Goal: Complete application form: Complete application form

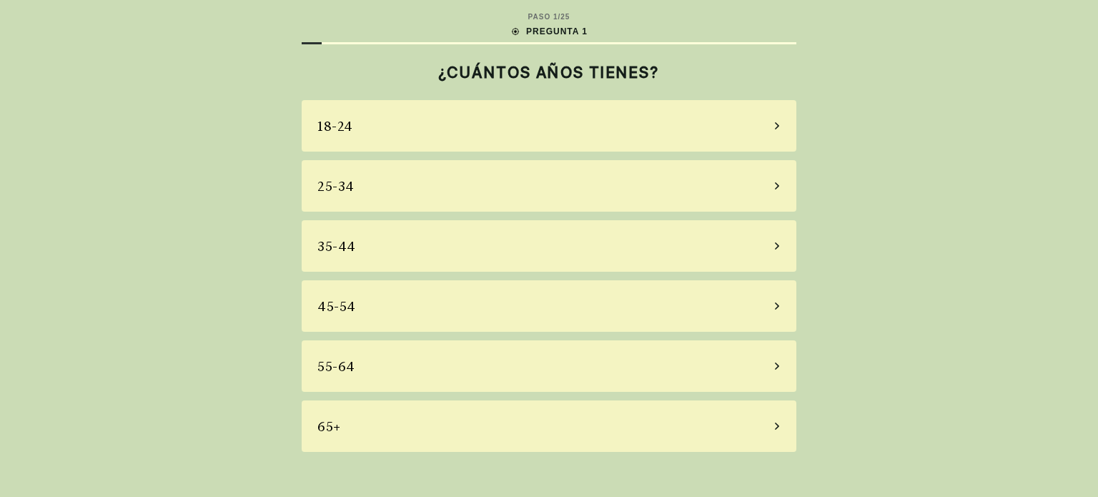
click at [521, 184] on div "25-34" at bounding box center [549, 185] width 494 height 51
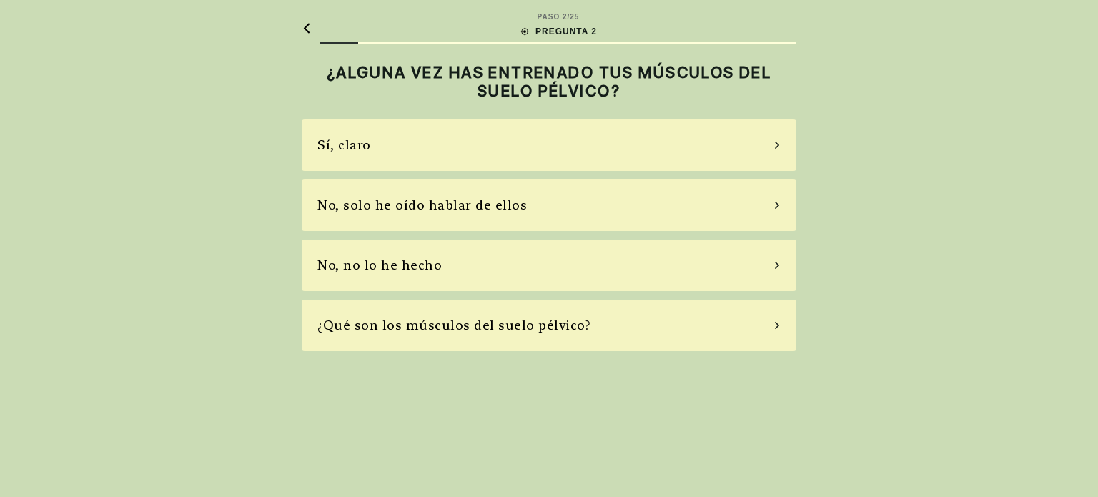
click at [506, 328] on div "¿Qué son los músculos del suelo pélvico?" at bounding box center [453, 324] width 273 height 19
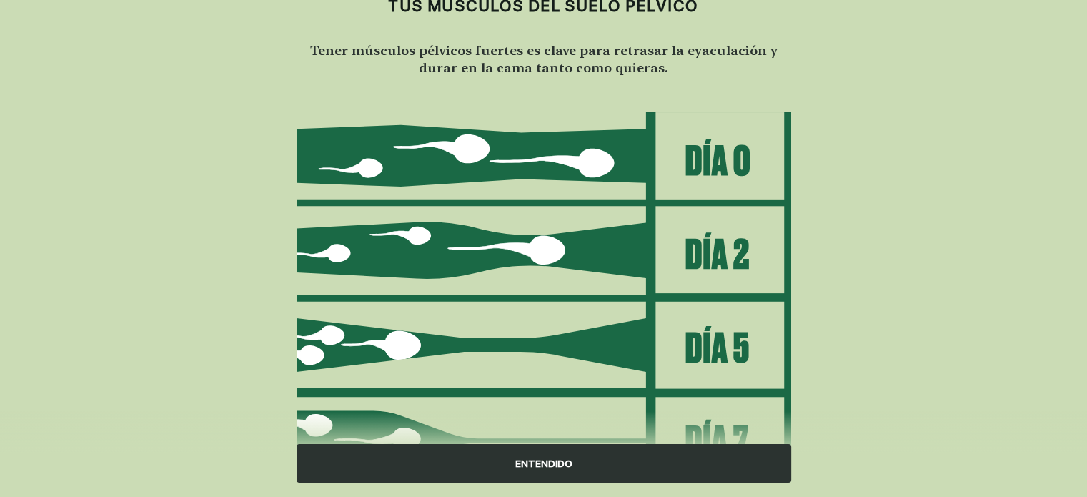
scroll to position [170, 0]
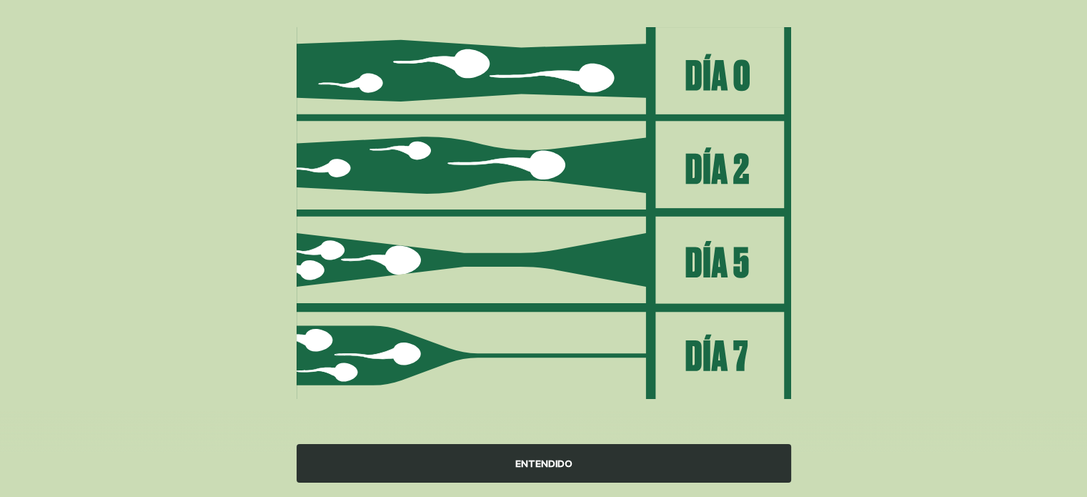
click at [490, 466] on div "ENTENDIDO" at bounding box center [544, 463] width 494 height 39
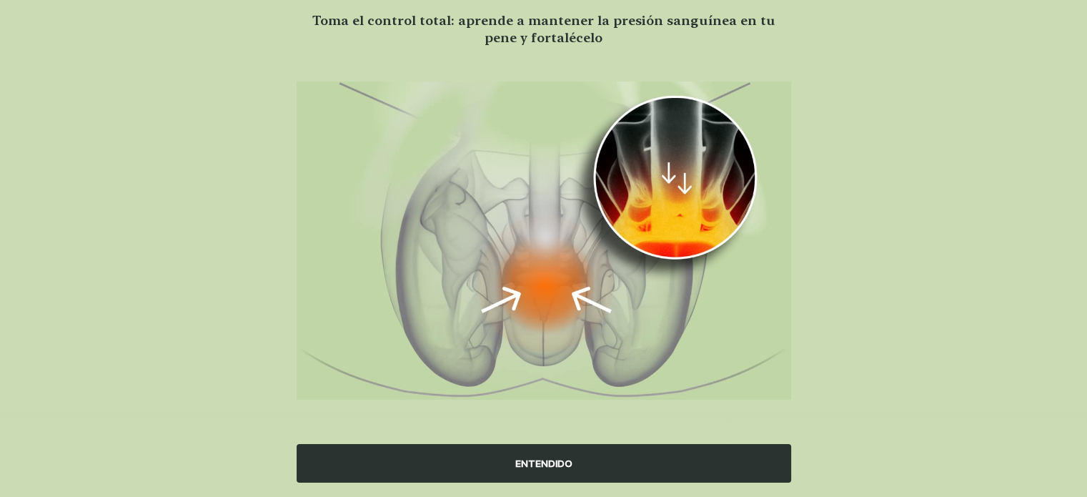
scroll to position [114, 0]
click at [557, 454] on div "ENTENDIDO" at bounding box center [544, 463] width 494 height 39
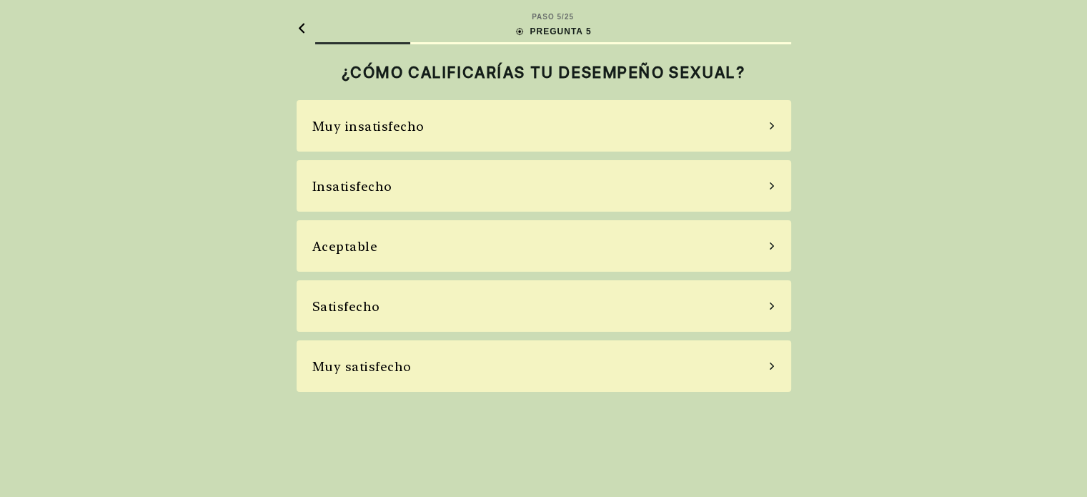
scroll to position [0, 0]
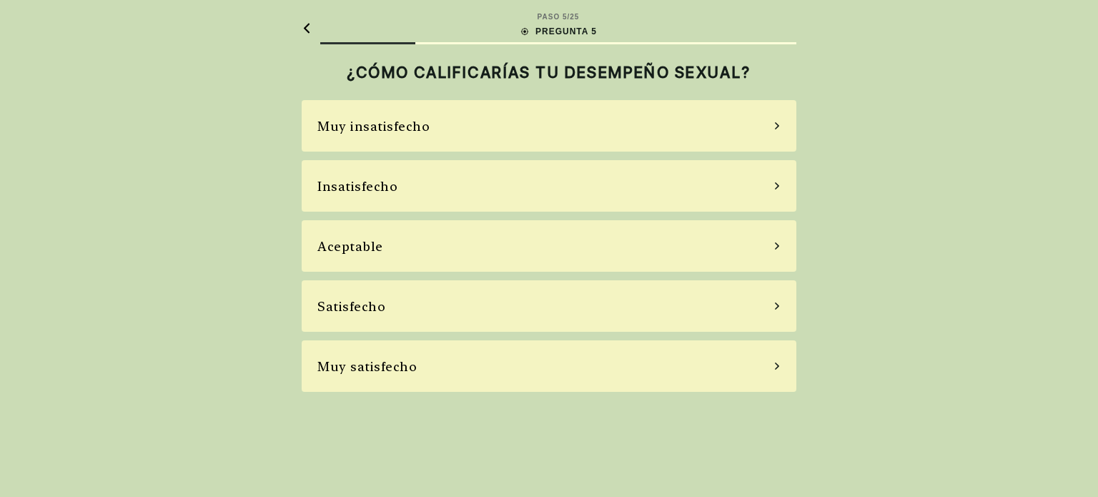
click at [488, 371] on div "Muy satisfecho" at bounding box center [549, 365] width 494 height 51
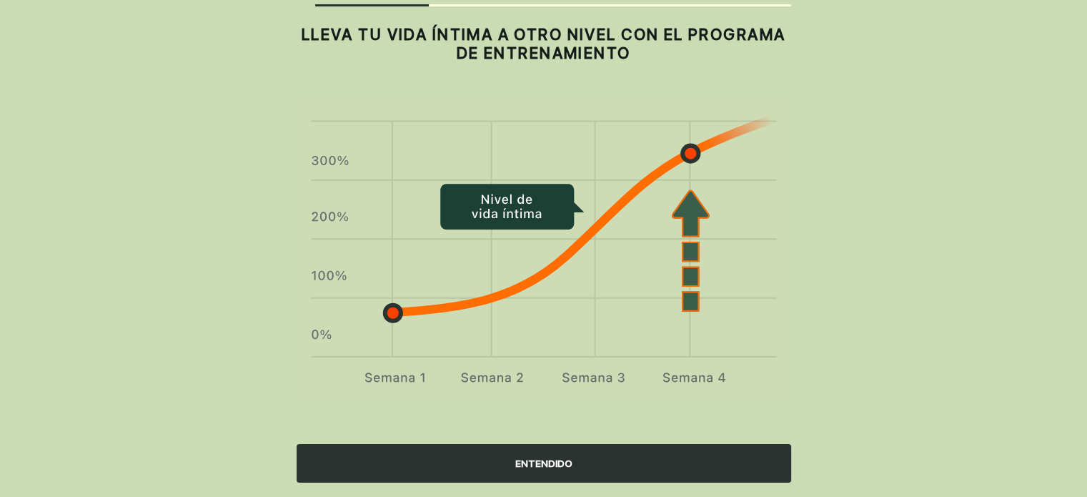
scroll to position [39, 0]
click at [603, 454] on div "ENTENDIDO" at bounding box center [544, 463] width 494 height 39
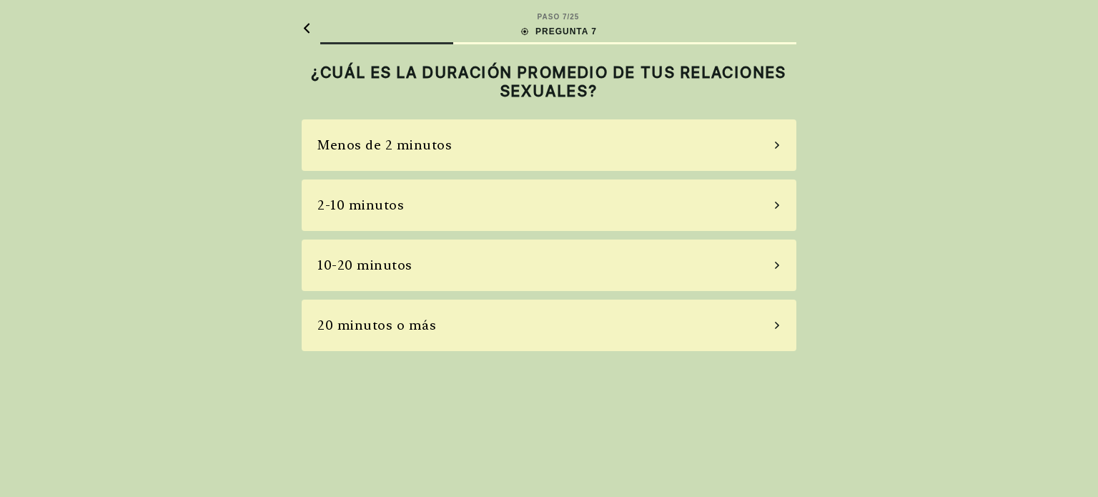
click at [428, 334] on div "20 minutos o más" at bounding box center [549, 324] width 494 height 51
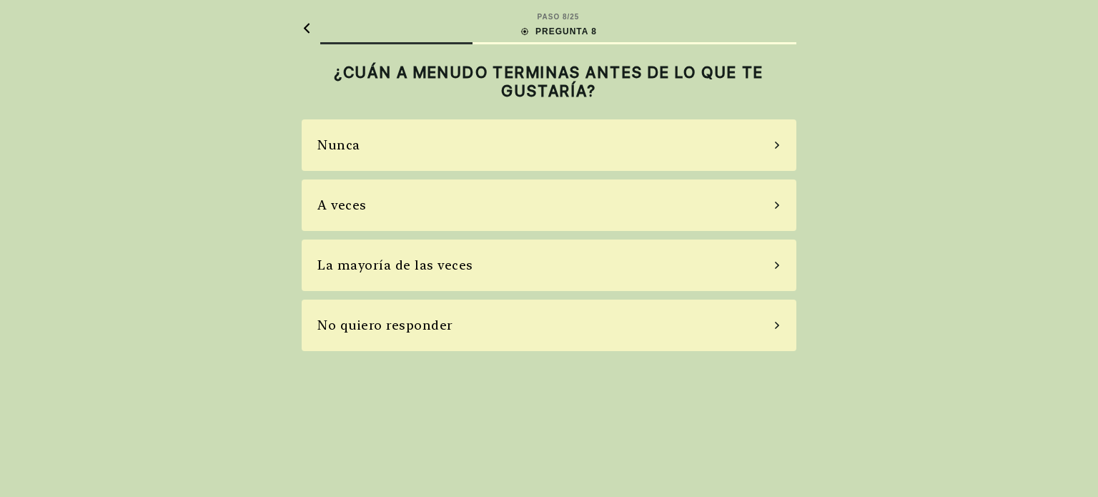
click at [387, 215] on div "A veces" at bounding box center [549, 204] width 494 height 51
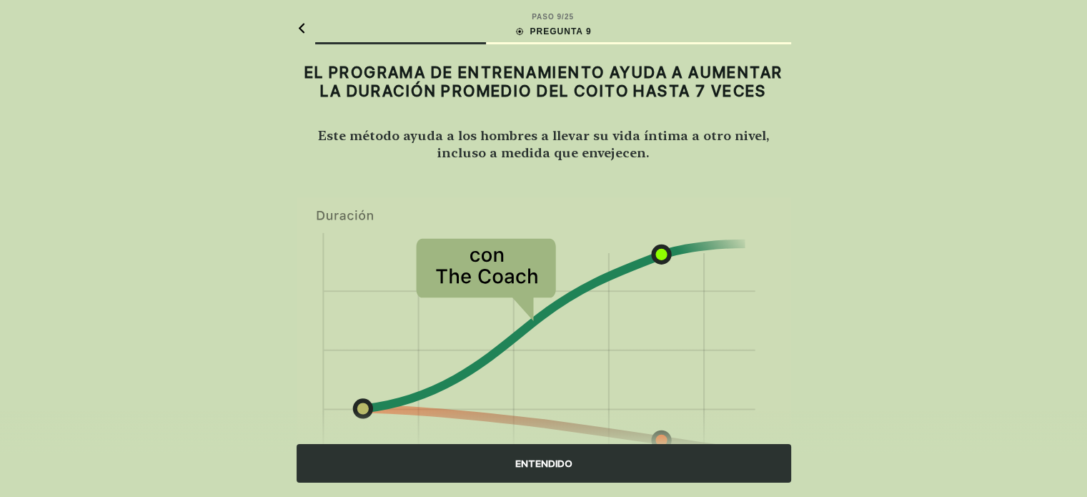
click at [626, 462] on div "ENTENDIDO" at bounding box center [544, 463] width 494 height 39
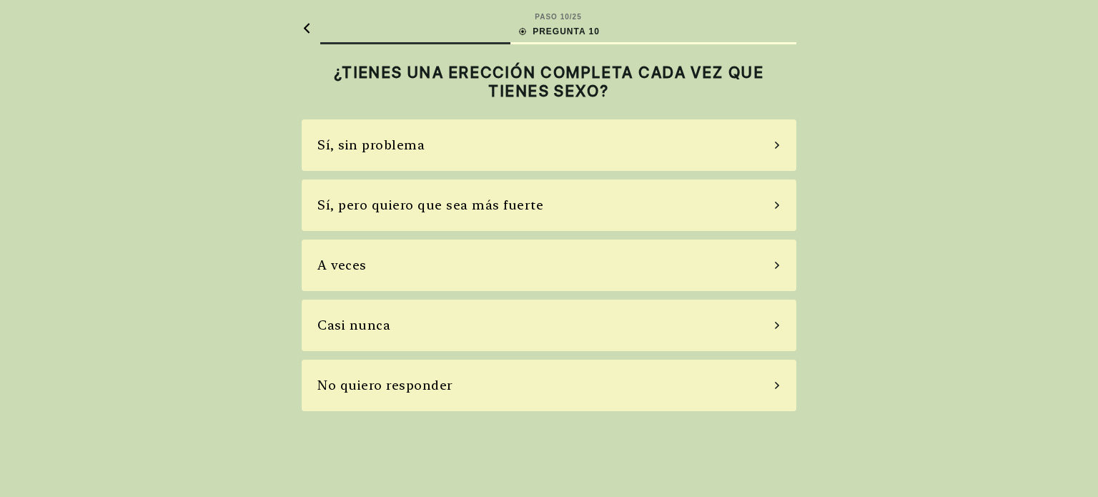
click at [752, 199] on div "Sí, pero quiero que sea más fuerte" at bounding box center [549, 204] width 494 height 51
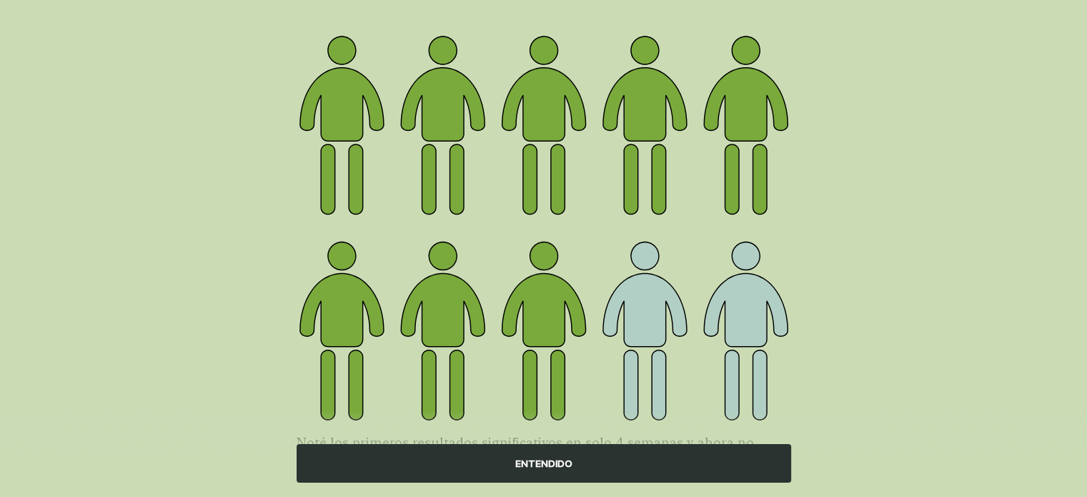
scroll to position [197, 0]
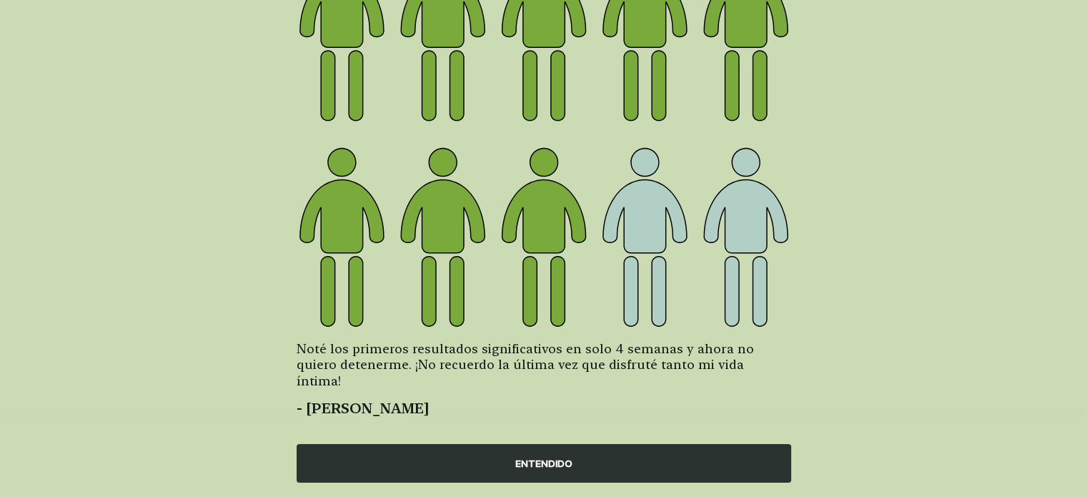
click at [494, 453] on div "ENTENDIDO" at bounding box center [544, 463] width 494 height 39
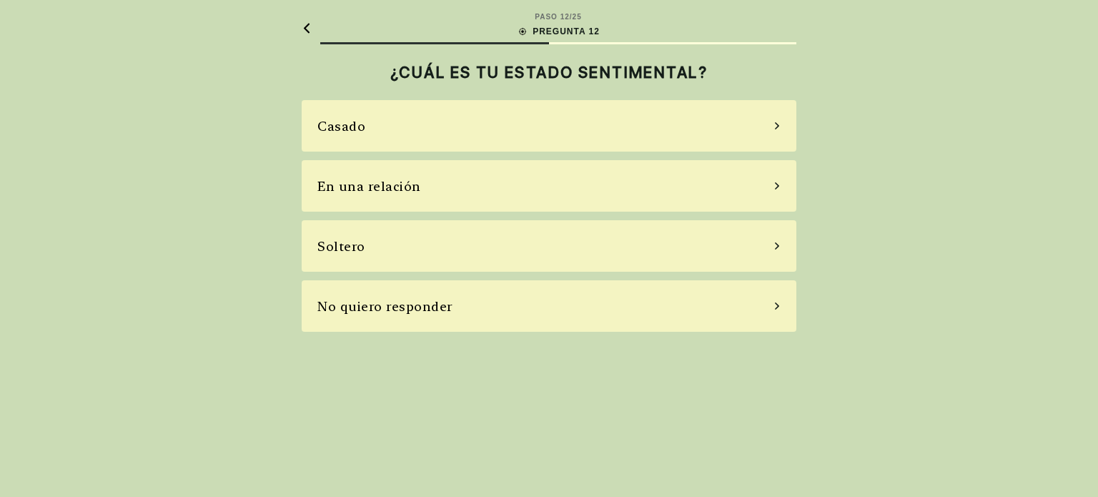
click at [484, 232] on div "Soltero" at bounding box center [549, 245] width 494 height 51
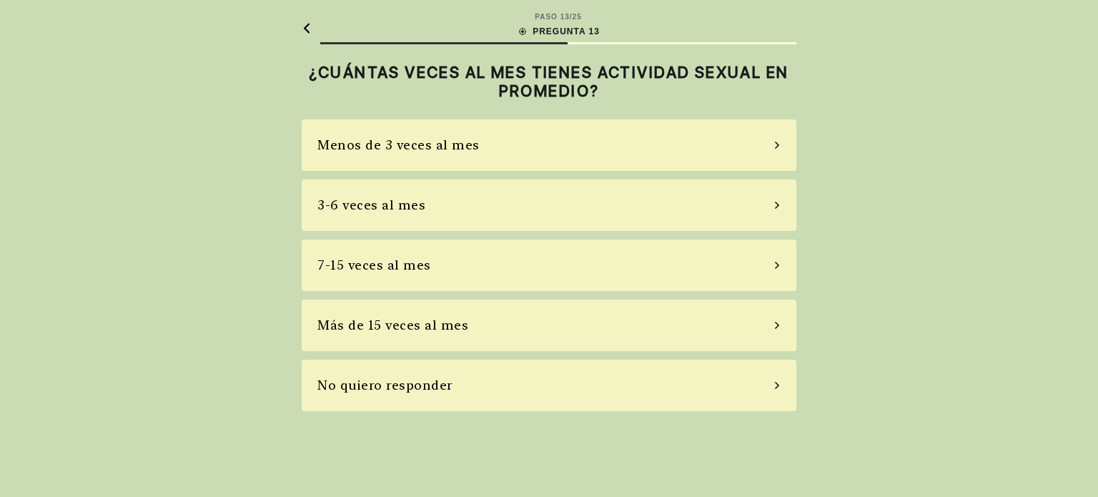
click at [429, 146] on div "Menos de 3 veces al mes" at bounding box center [398, 144] width 162 height 19
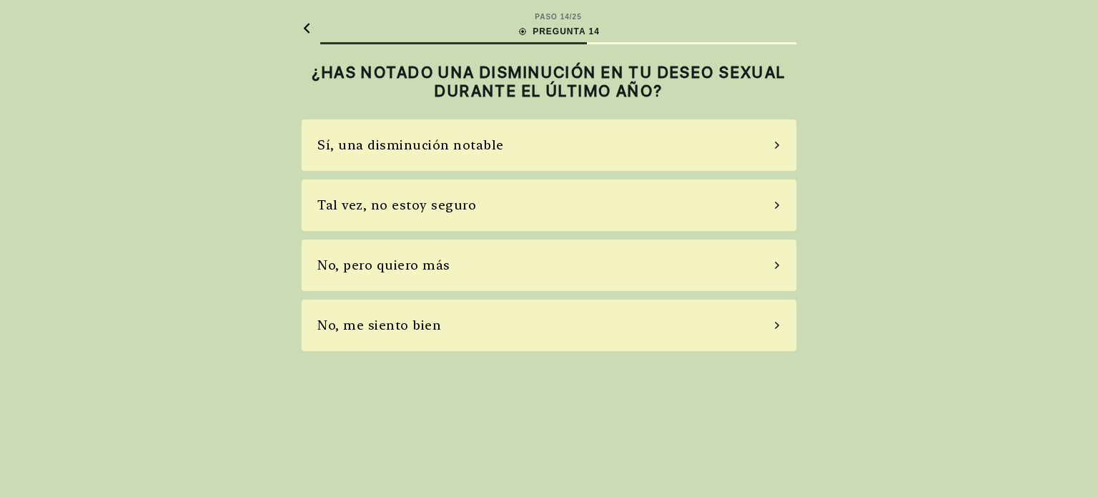
click at [522, 268] on div "No, pero quiero más" at bounding box center [549, 264] width 494 height 51
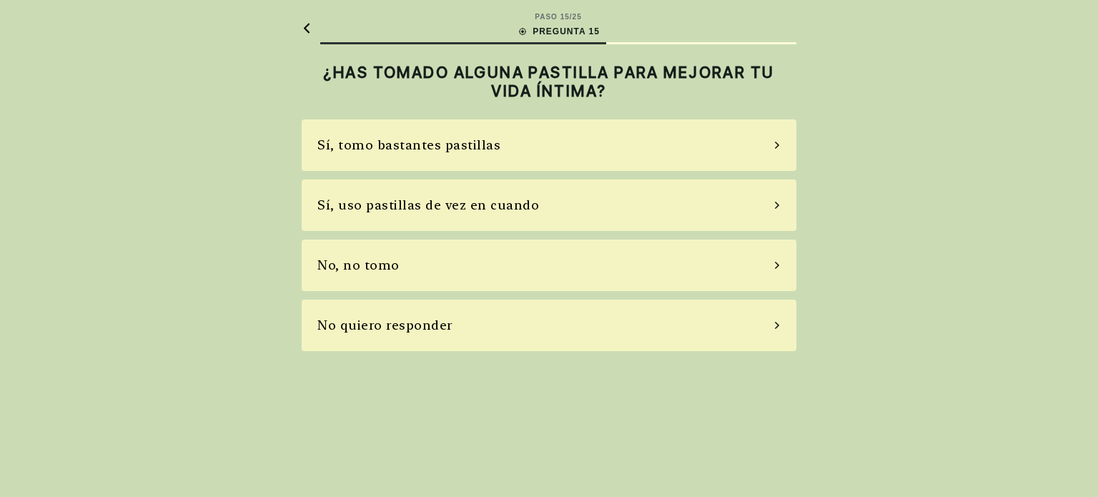
click at [400, 265] on div "No, no tomo" at bounding box center [549, 264] width 494 height 51
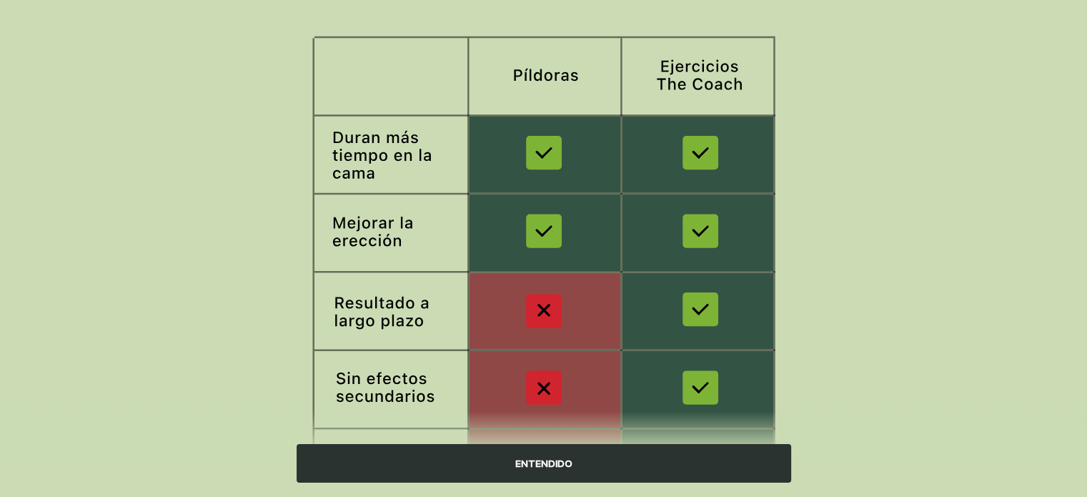
scroll to position [262, 0]
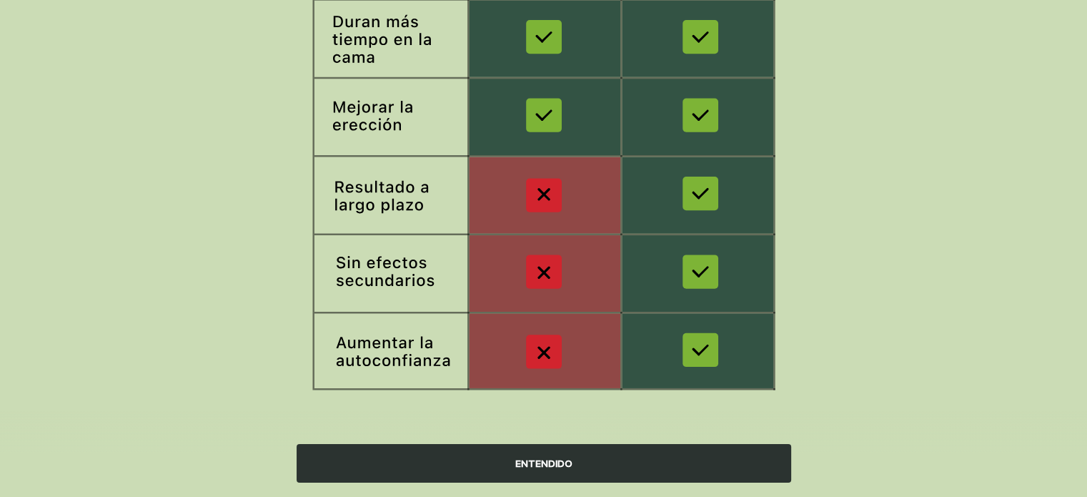
click at [483, 459] on div "ENTENDIDO" at bounding box center [544, 463] width 494 height 39
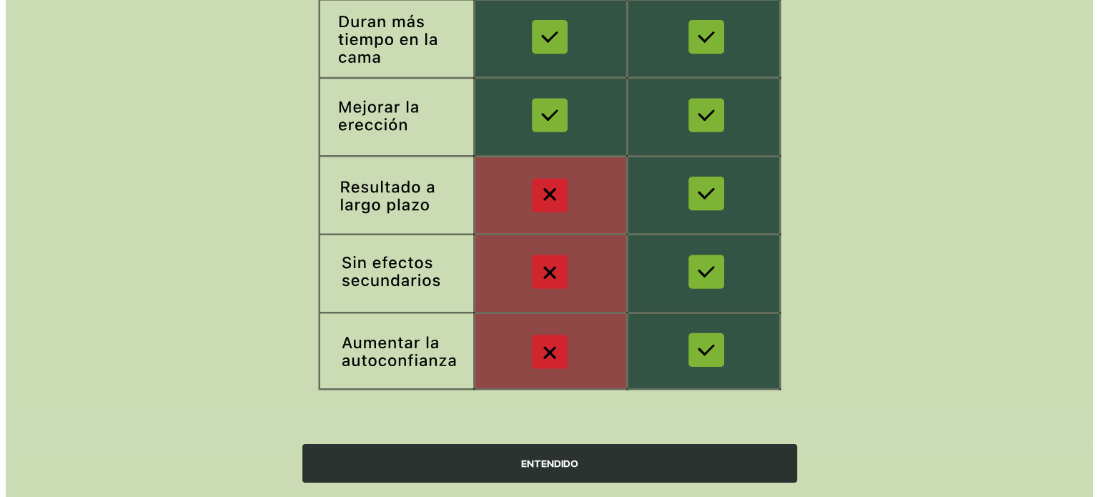
scroll to position [0, 0]
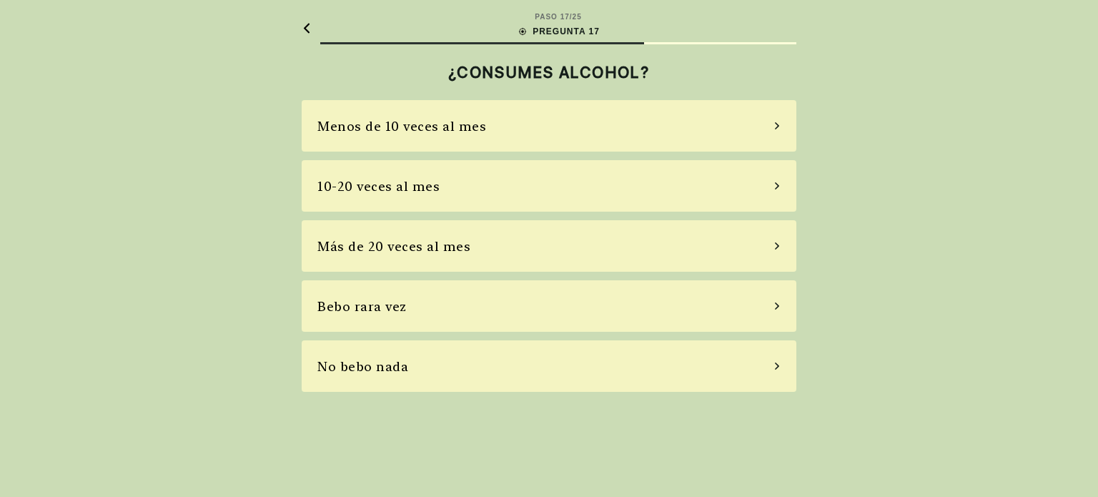
click at [429, 301] on div "Bebo rara vez" at bounding box center [549, 305] width 494 height 51
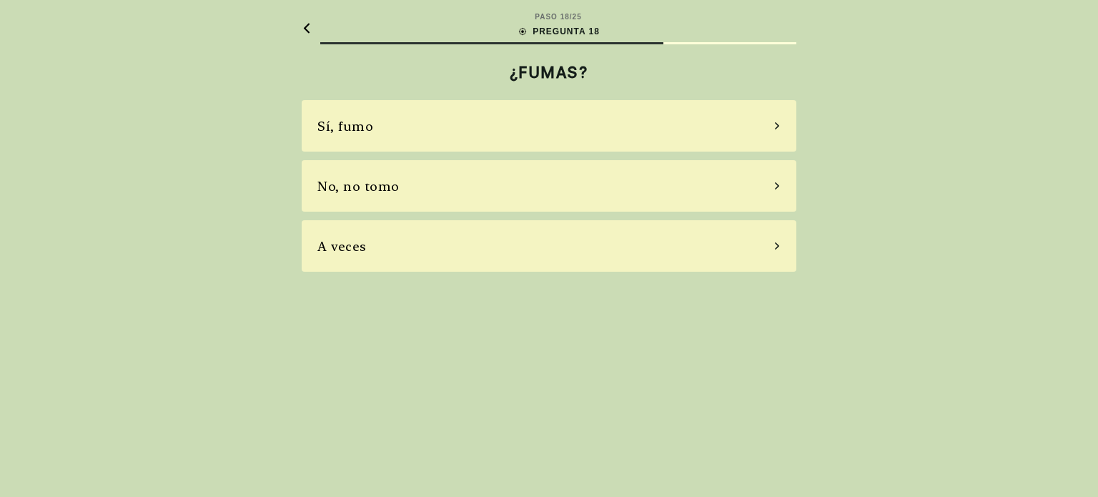
click at [392, 252] on div "A veces" at bounding box center [549, 245] width 494 height 51
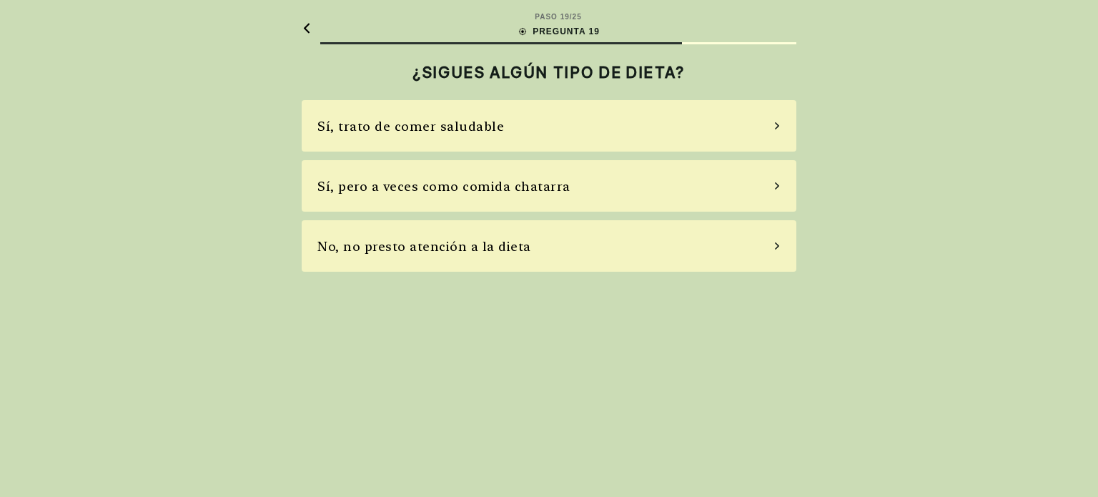
click at [595, 248] on div "No, no presto atención a la dieta" at bounding box center [549, 245] width 494 height 51
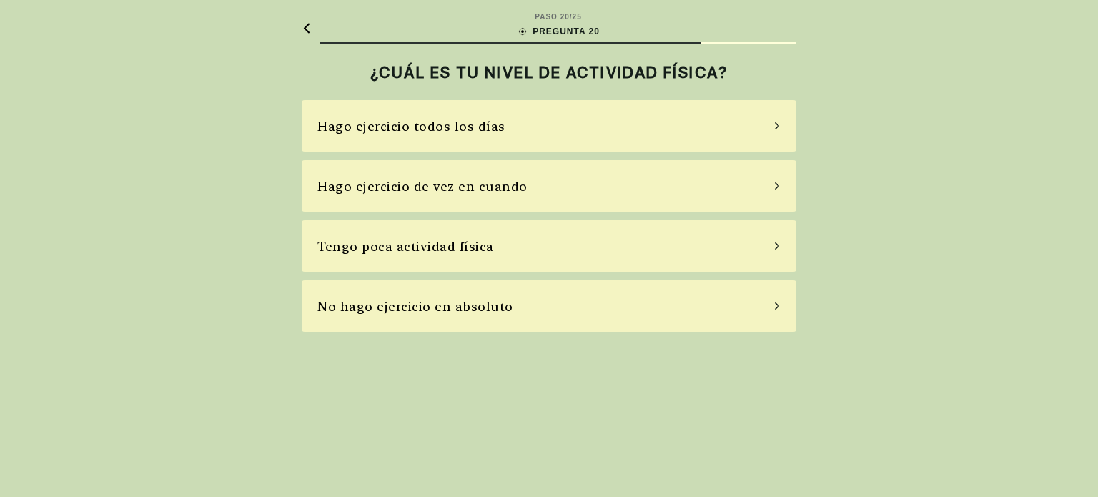
click at [583, 190] on div "Hago ejercicio de vez en cuando" at bounding box center [549, 185] width 494 height 51
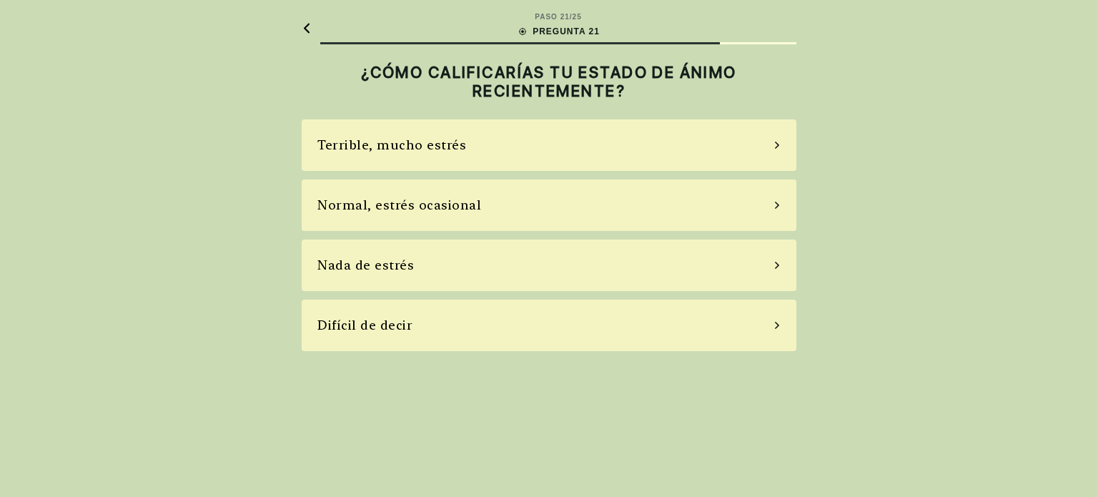
click at [414, 269] on div "Nada de estrés" at bounding box center [549, 264] width 494 height 51
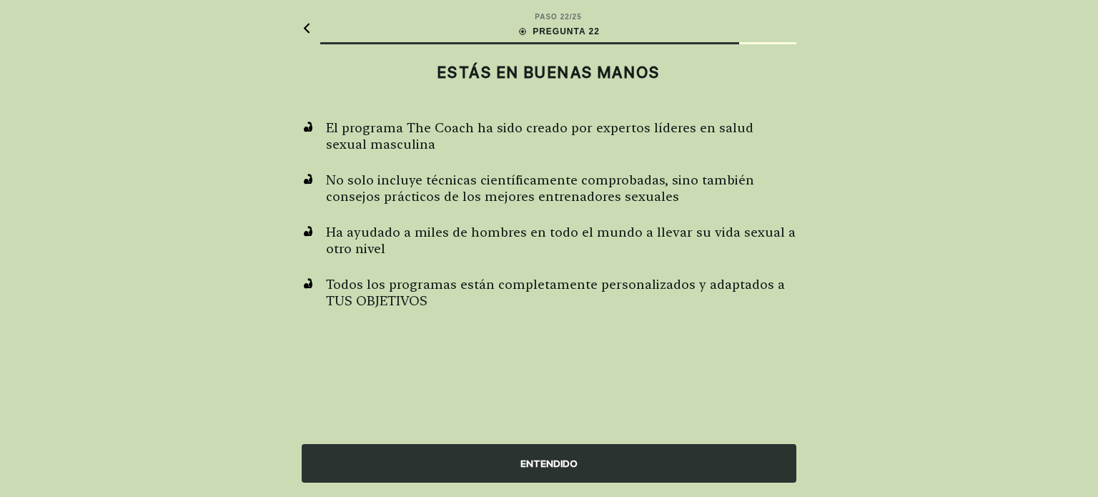
click at [522, 457] on div "ENTENDIDO" at bounding box center [549, 463] width 494 height 39
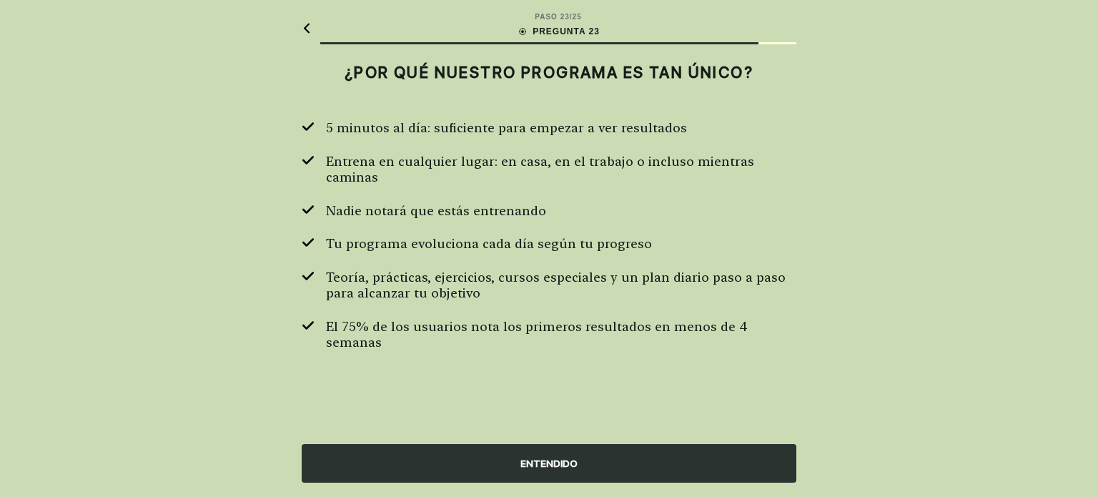
click at [657, 458] on div "ENTENDIDO" at bounding box center [549, 463] width 494 height 39
